Goal: Find specific page/section: Find specific page/section

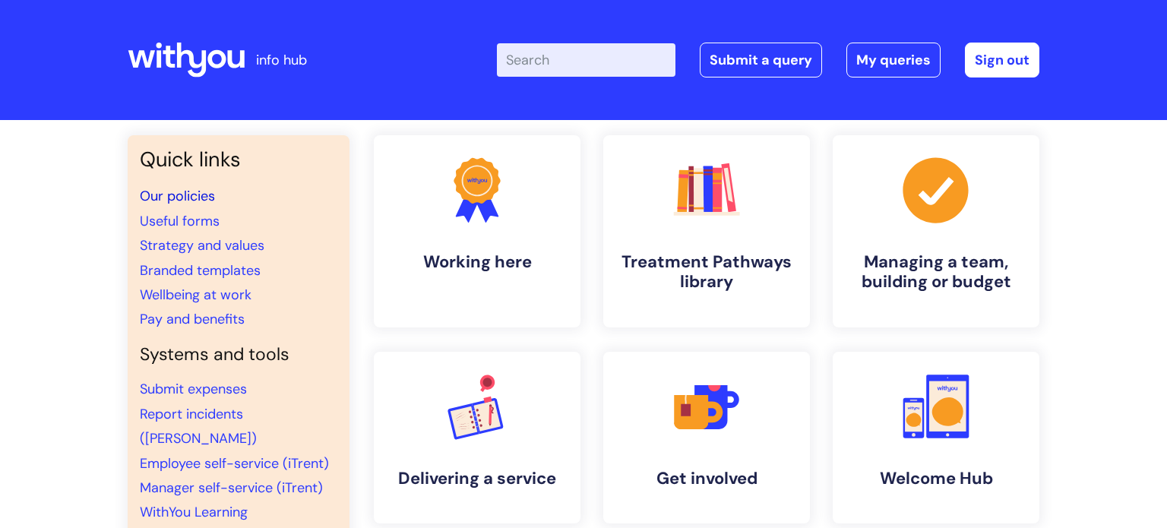
click at [190, 189] on link "Our policies" at bounding box center [177, 196] width 75 height 18
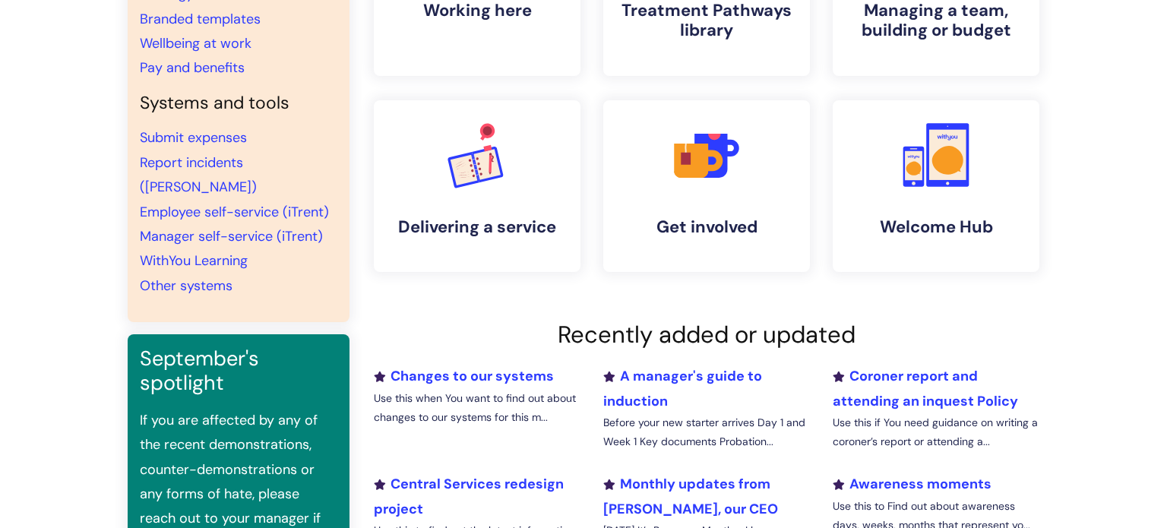
scroll to position [249, 0]
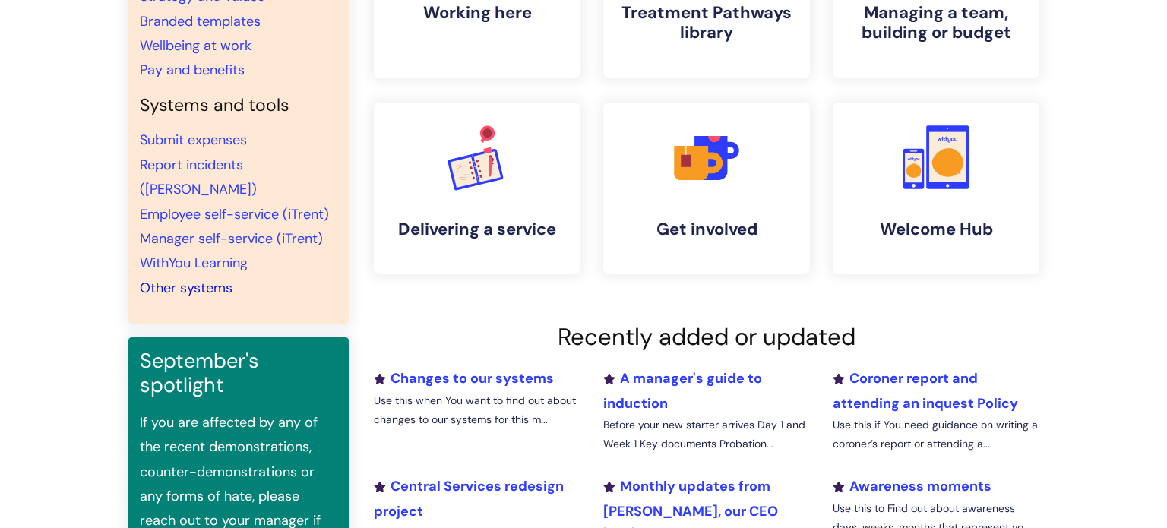
click at [203, 279] on link "Other systems" at bounding box center [186, 288] width 93 height 18
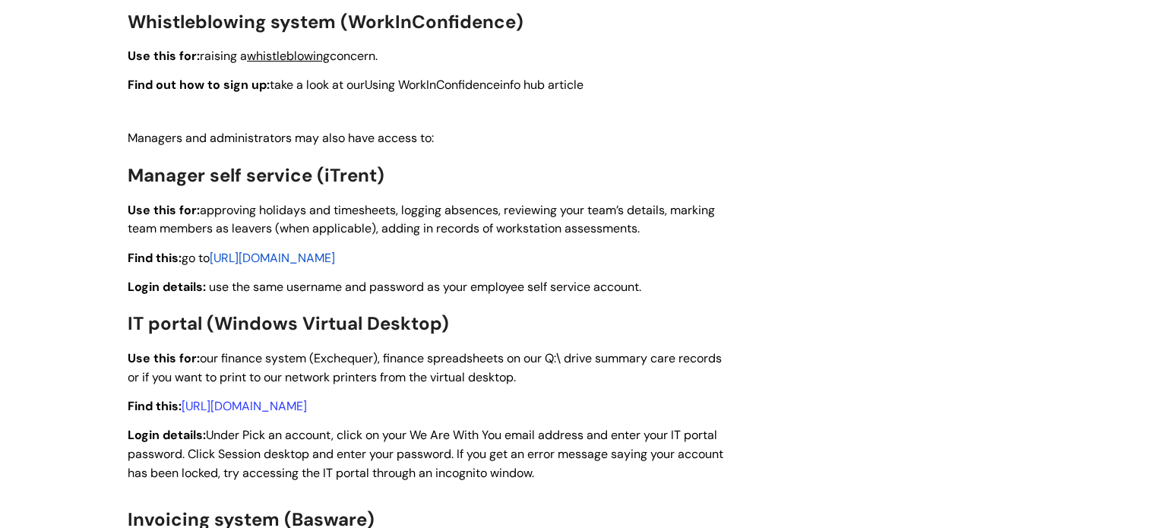
scroll to position [1613, 0]
